Goal: Information Seeking & Learning: Learn about a topic

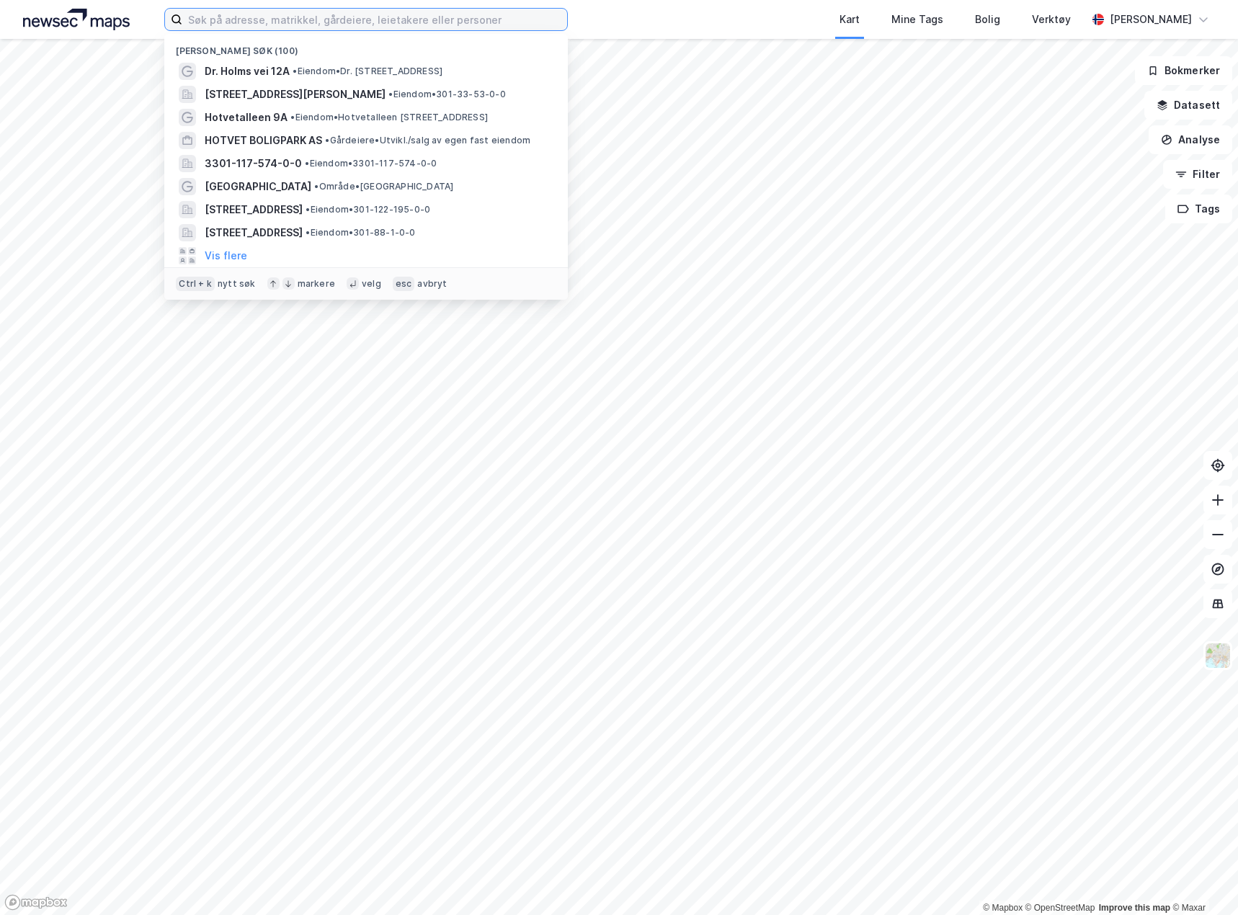
click at [339, 19] on input at bounding box center [374, 20] width 385 height 22
click at [293, 72] on span "•" at bounding box center [295, 71] width 4 height 11
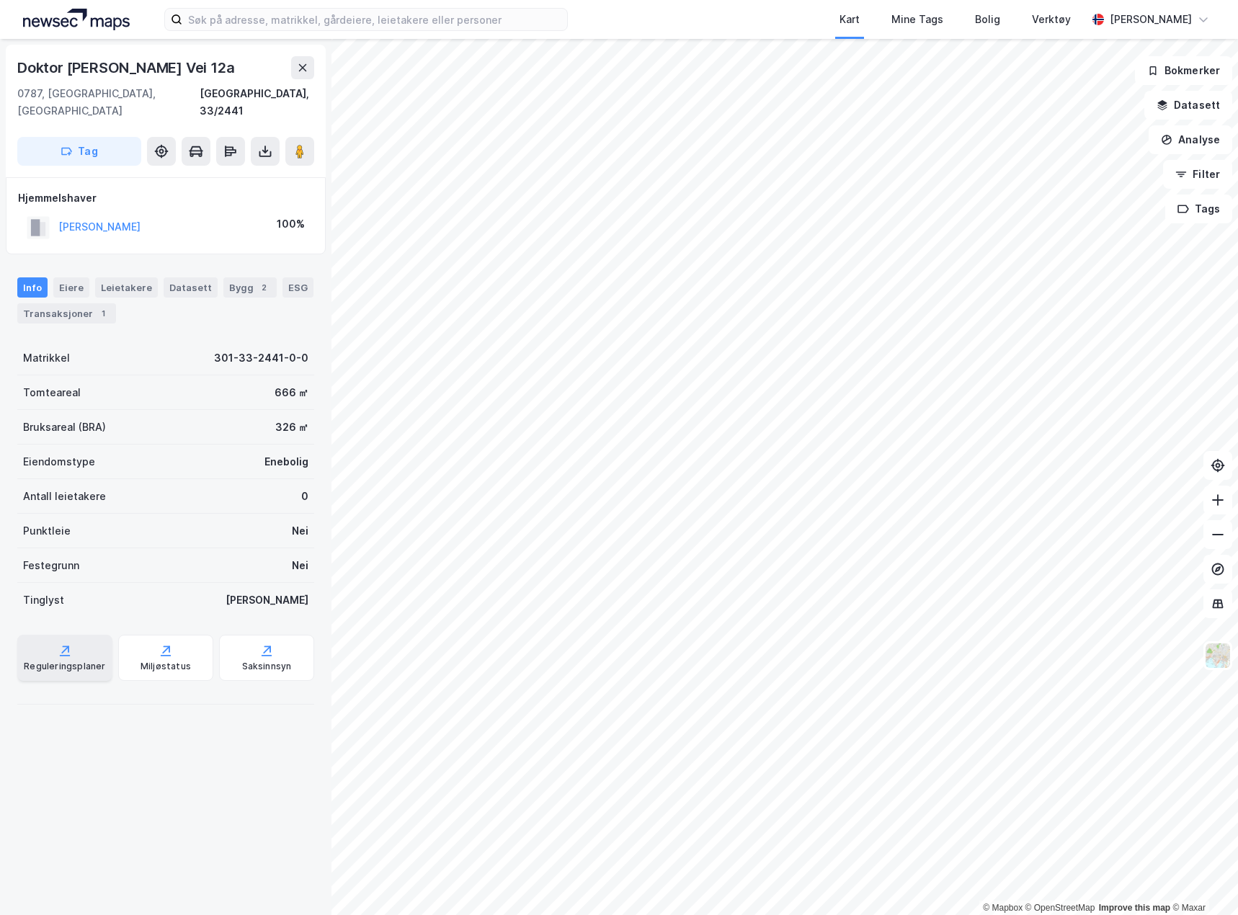
click at [54, 661] on div "Reguleringsplaner" at bounding box center [64, 667] width 81 height 12
